Goal: Complete application form

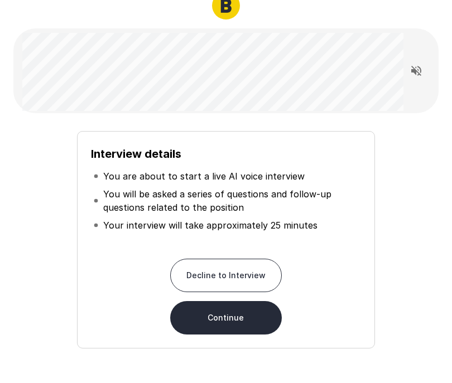
scroll to position [64, 0]
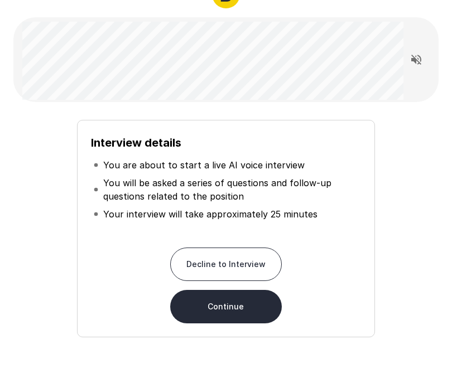
click at [258, 301] on button "Continue" at bounding box center [226, 306] width 112 height 33
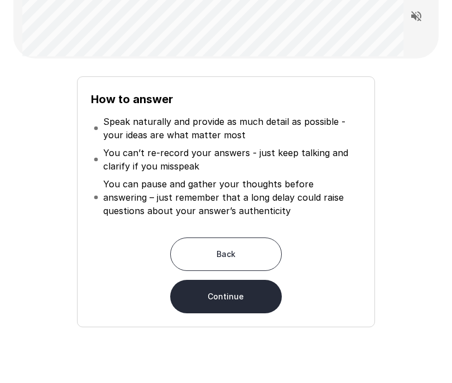
scroll to position [104, 0]
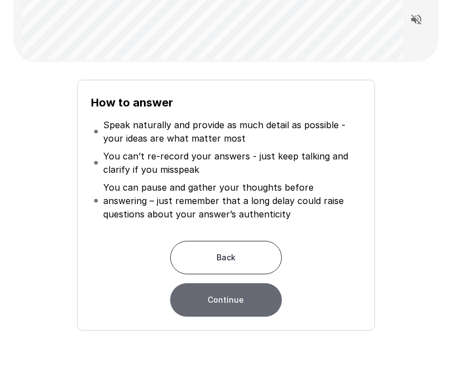
click at [252, 304] on button "Continue" at bounding box center [226, 300] width 112 height 33
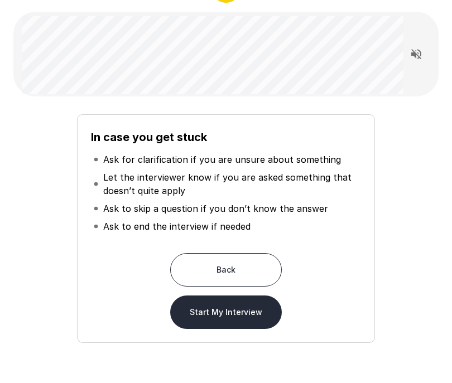
scroll to position [69, 0]
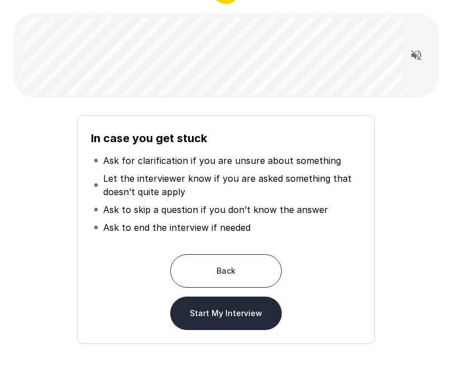
click at [381, 179] on div "In case you get stuck Ask for clarification if you are unsure about something L…" at bounding box center [226, 226] width 416 height 238
click at [240, 315] on button "Start My Interview" at bounding box center [226, 313] width 112 height 33
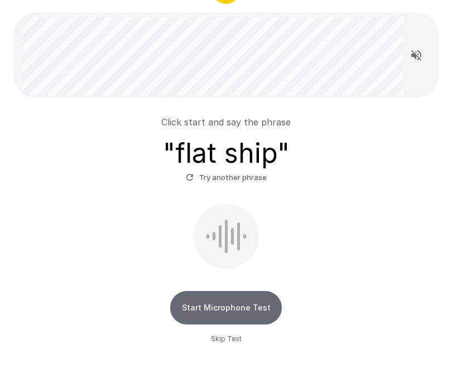
click at [254, 310] on button "Start Microphone Test" at bounding box center [226, 307] width 112 height 33
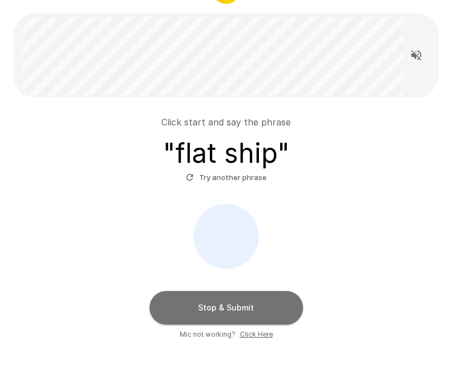
click at [254, 316] on button "Stop & Submit" at bounding box center [227, 307] width 154 height 33
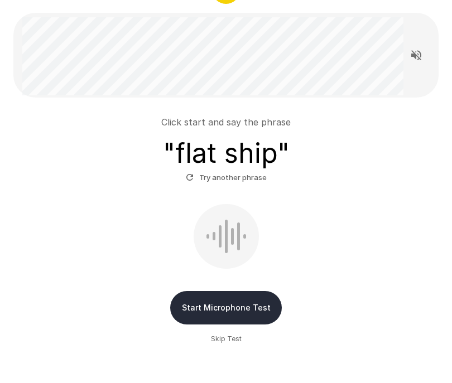
scroll to position [49, 0]
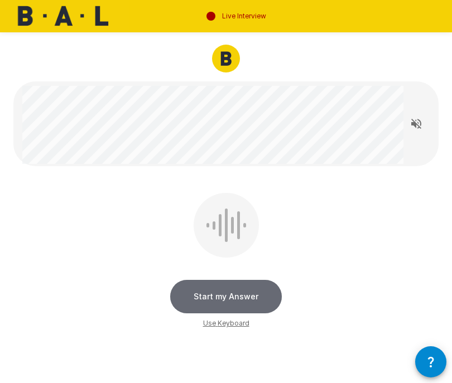
click at [228, 292] on button "Start my Answer" at bounding box center [226, 296] width 112 height 33
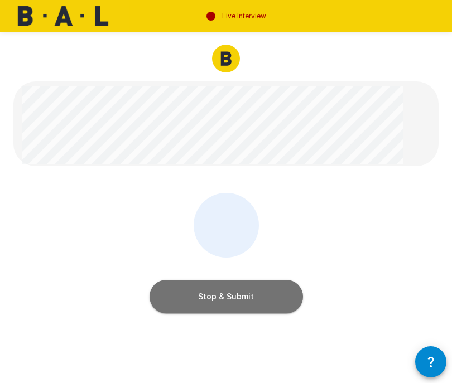
click at [256, 300] on button "Stop & Submit" at bounding box center [227, 296] width 154 height 33
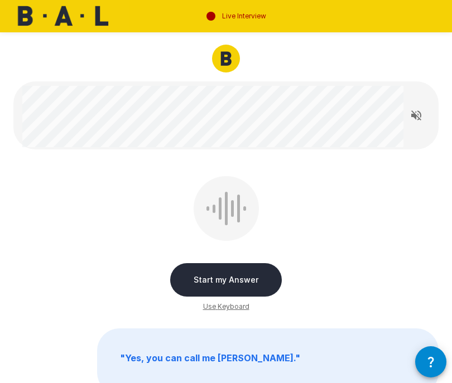
click at [249, 279] on button "Start my Answer" at bounding box center [226, 279] width 112 height 33
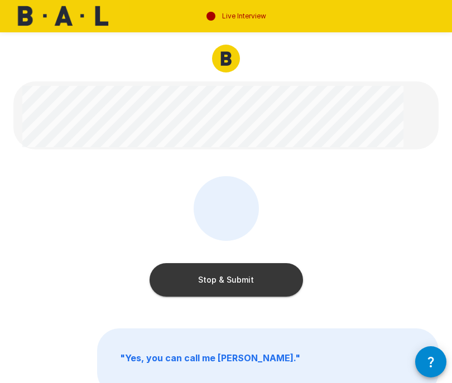
click at [245, 279] on button "Stop & Submit" at bounding box center [227, 279] width 154 height 33
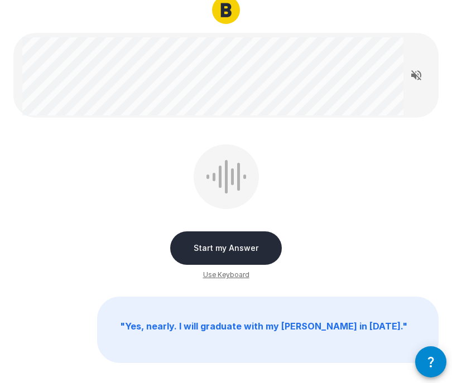
scroll to position [50, 0]
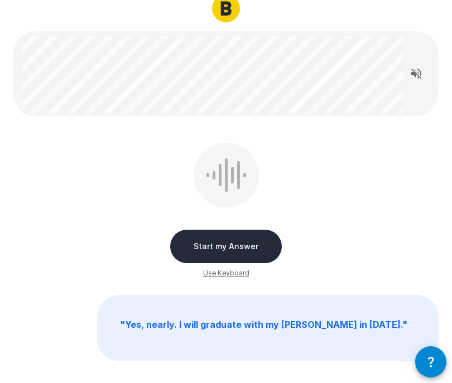
click at [247, 244] on button "Start my Answer" at bounding box center [226, 246] width 112 height 33
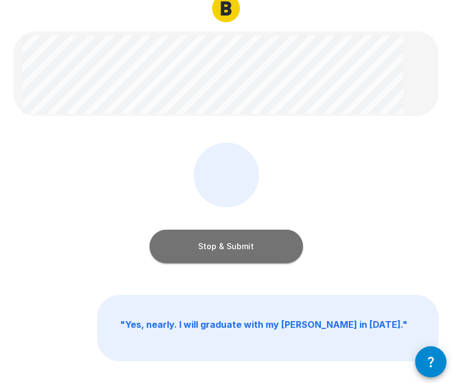
click at [253, 246] on button "Stop & Submit" at bounding box center [227, 246] width 154 height 33
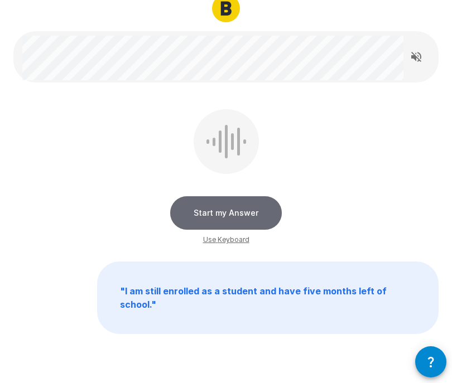
click at [246, 213] on button "Start my Answer" at bounding box center [226, 212] width 112 height 33
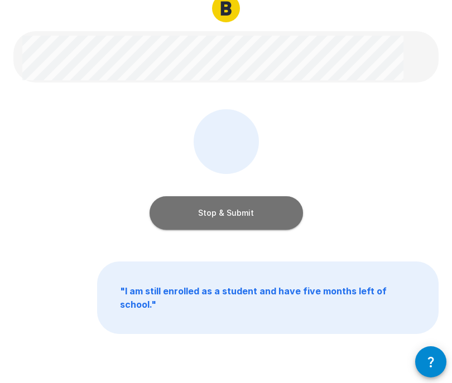
click at [257, 216] on button "Stop & Submit" at bounding box center [227, 212] width 154 height 33
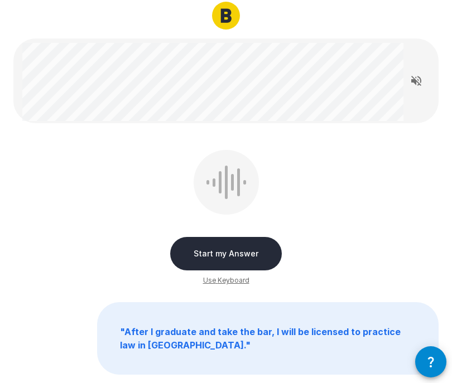
scroll to position [44, 0]
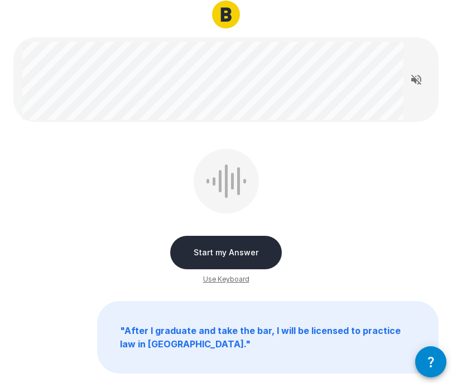
click at [258, 250] on button "Start my Answer" at bounding box center [226, 252] width 112 height 33
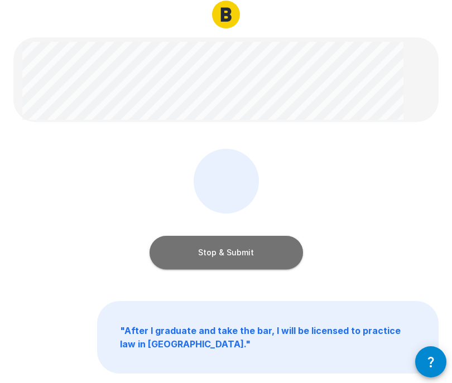
click at [256, 253] on button "Stop & Submit" at bounding box center [227, 252] width 154 height 33
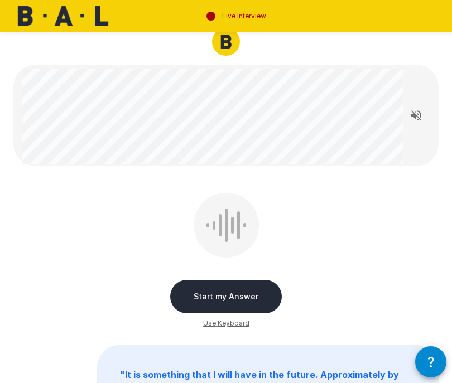
scroll to position [15, 0]
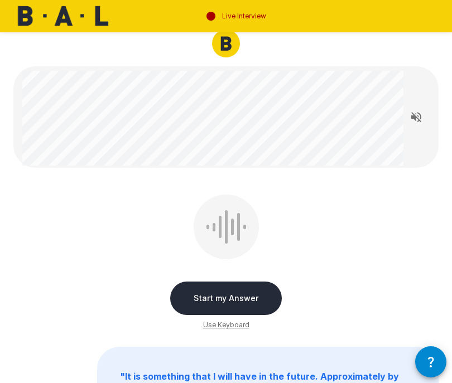
click at [263, 295] on button "Start my Answer" at bounding box center [226, 298] width 112 height 33
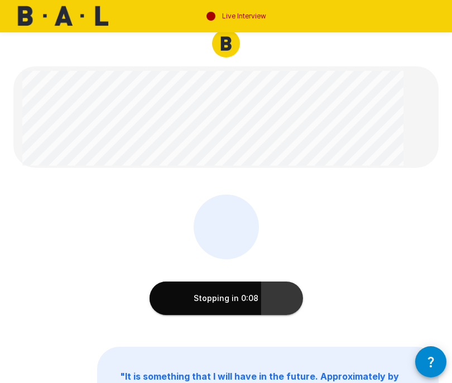
click at [250, 299] on button "Stopping in 0:08" at bounding box center [227, 298] width 154 height 33
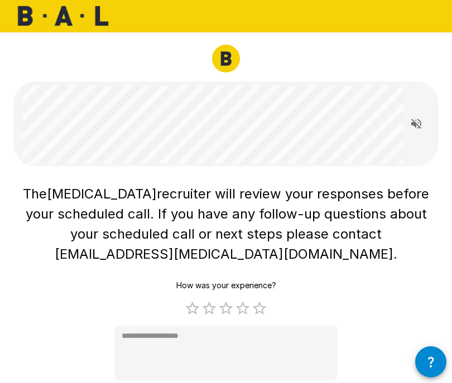
scroll to position [11, 0]
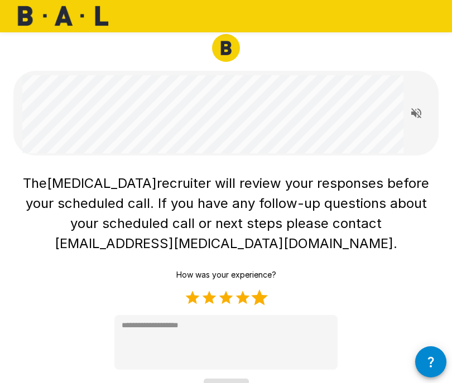
click at [261, 290] on label "5 Stars" at bounding box center [259, 298] width 17 height 17
type textarea "*"
